Goal: Task Accomplishment & Management: Complete application form

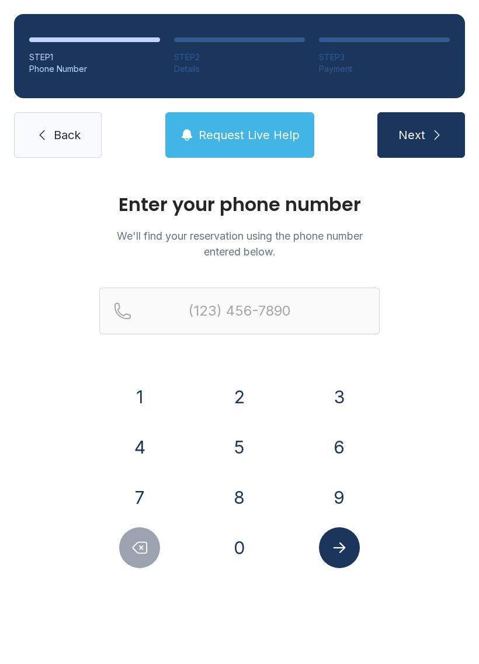
click at [331, 491] on button "9" at bounding box center [339, 497] width 41 height 41
click at [247, 493] on button "8" at bounding box center [239, 497] width 41 height 41
click at [240, 542] on button "0" at bounding box center [239, 547] width 41 height 41
click at [328, 401] on button "3" at bounding box center [339, 396] width 41 height 41
click at [151, 393] on button "1" at bounding box center [139, 396] width 41 height 41
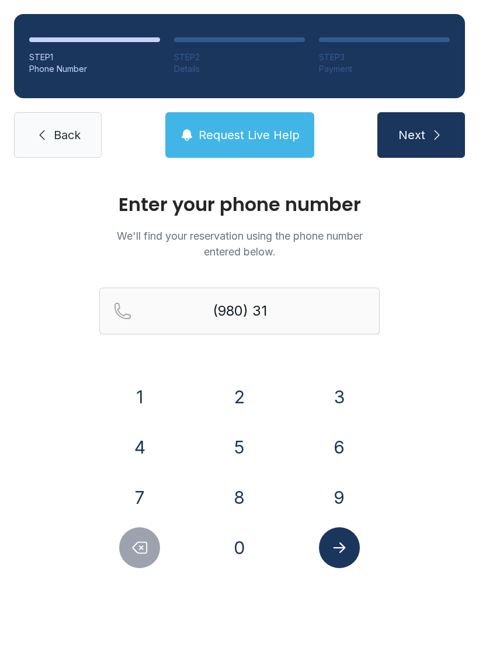
click at [239, 487] on button "8" at bounding box center [239, 497] width 41 height 41
click at [148, 446] on button "4" at bounding box center [139, 447] width 41 height 41
click at [224, 443] on button "5" at bounding box center [239, 447] width 41 height 41
click at [136, 488] on button "7" at bounding box center [139, 497] width 41 height 41
click at [136, 442] on button "4" at bounding box center [139, 447] width 41 height 41
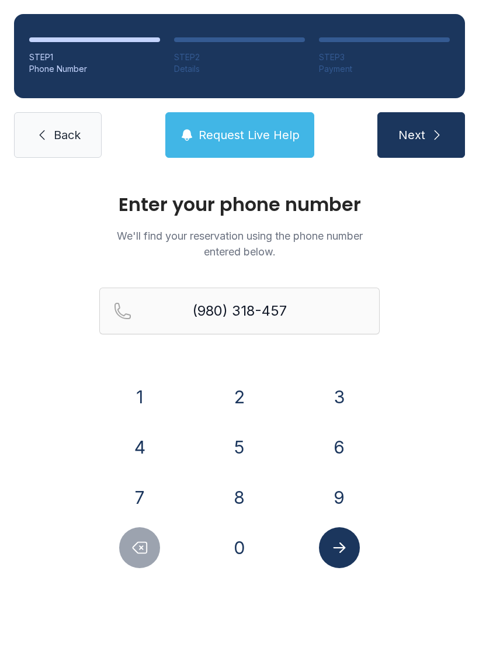
type input "[PHONE_NUMBER]"
click at [432, 132] on icon "submit" at bounding box center [437, 135] width 14 height 14
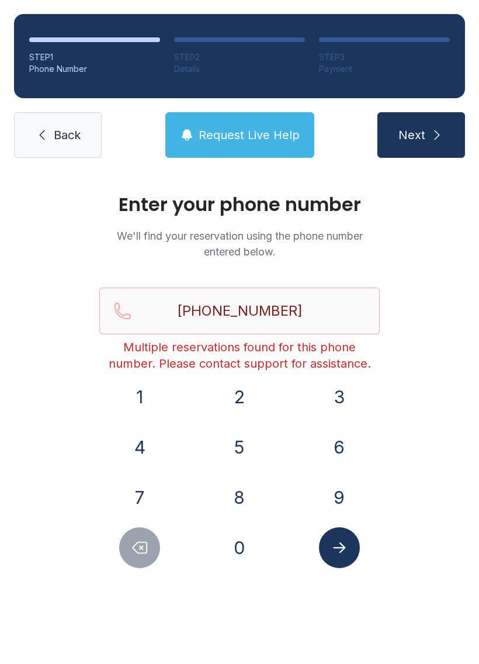
click at [344, 547] on icon "Submit lookup form" at bounding box center [339, 547] width 12 height 11
click at [54, 135] on span "Back" at bounding box center [67, 135] width 27 height 16
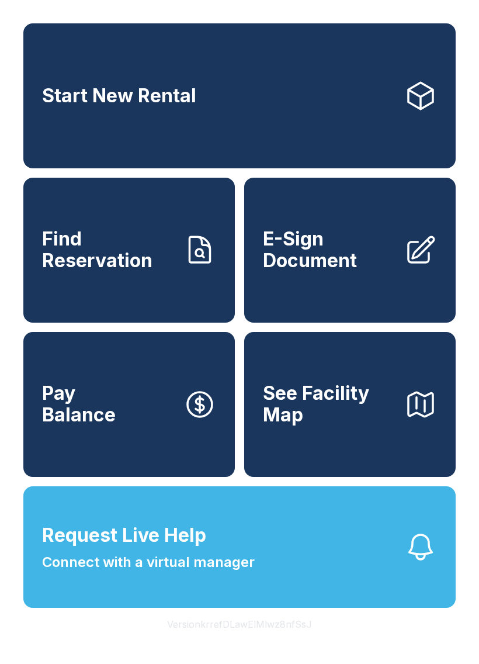
click at [373, 271] on span "E-Sign Document" at bounding box center [329, 249] width 132 height 43
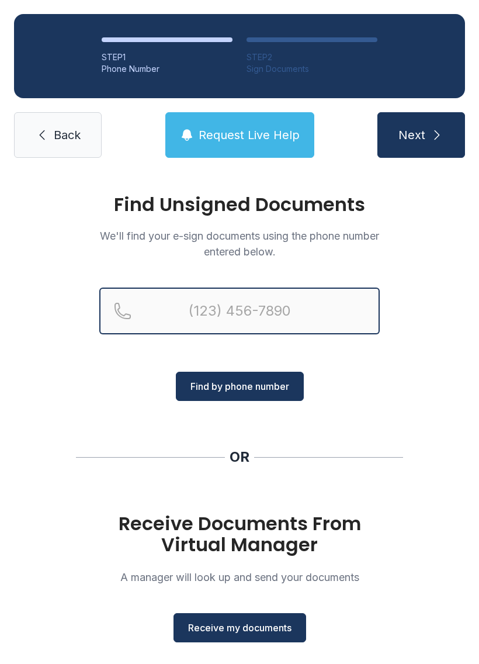
click at [239, 304] on input "Reservation phone number" at bounding box center [239, 310] width 280 height 47
type input "[PHONE_NUMBER]"
click at [421, 135] on button "Next" at bounding box center [421, 135] width 88 height 46
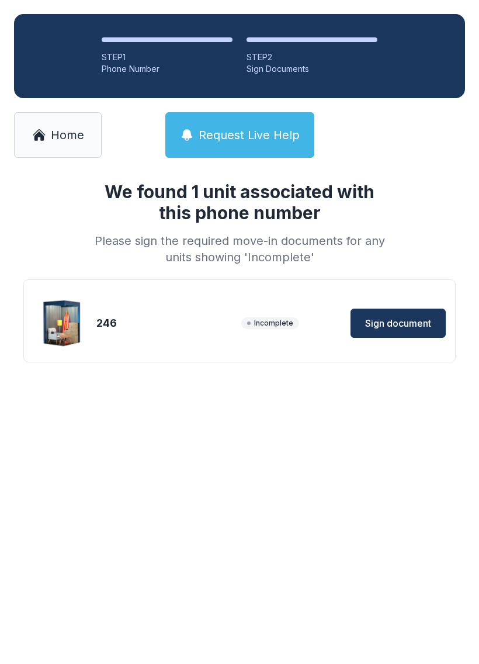
click at [398, 318] on span "Sign document" at bounding box center [398, 323] width 66 height 14
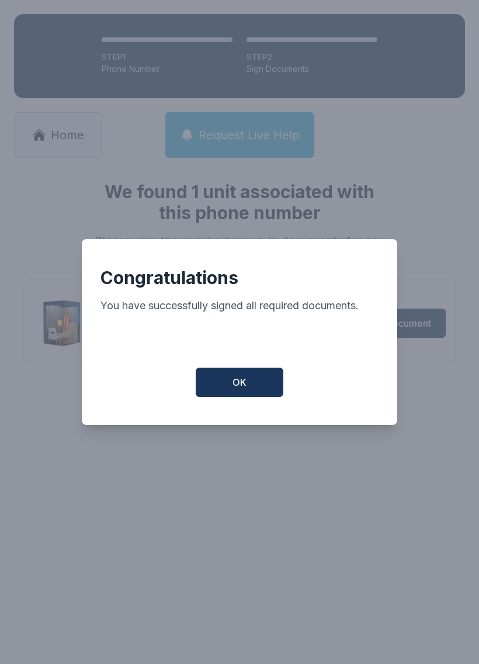
click at [230, 391] on button "OK" at bounding box center [240, 382] width 88 height 29
